Goal: Navigation & Orientation: Find specific page/section

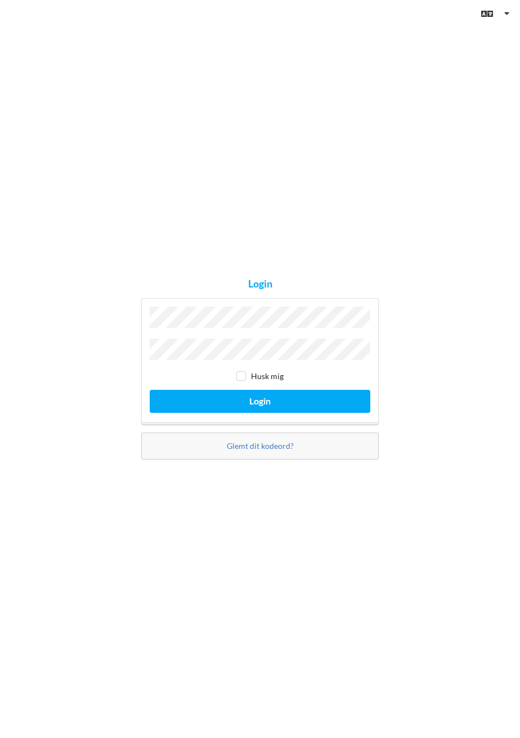
click at [150, 390] on button "Login" at bounding box center [260, 401] width 220 height 23
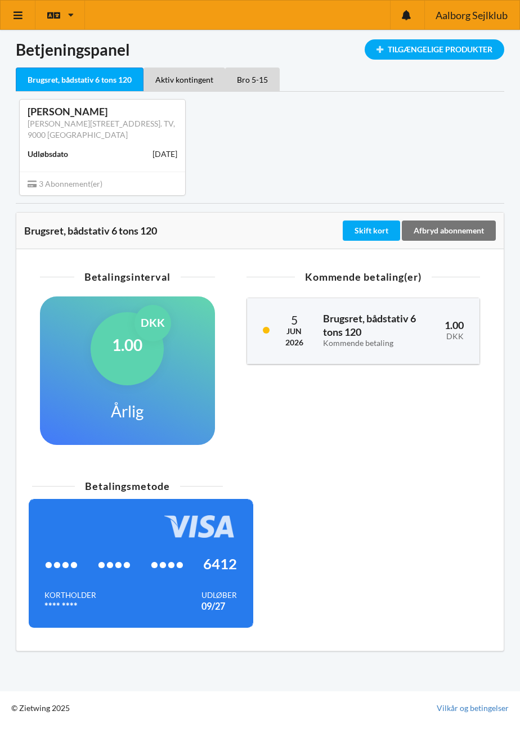
click at [517, 423] on div "Indlæser... Tilgængelige Produkter Betjeningspanel Brugsret, bådstativ 6 tons 1…" at bounding box center [260, 345] width 520 height 691
click at [12, 19] on link at bounding box center [18, 15] width 35 height 29
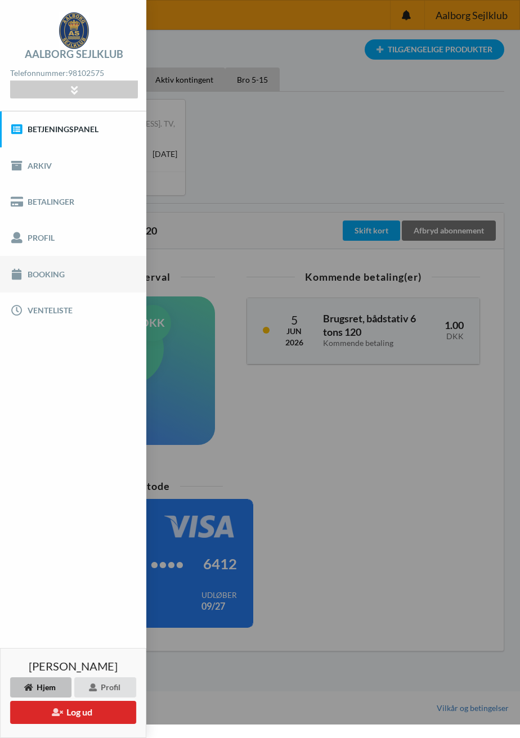
click at [38, 274] on link "Booking" at bounding box center [73, 274] width 146 height 36
